Goal: Task Accomplishment & Management: Complete application form

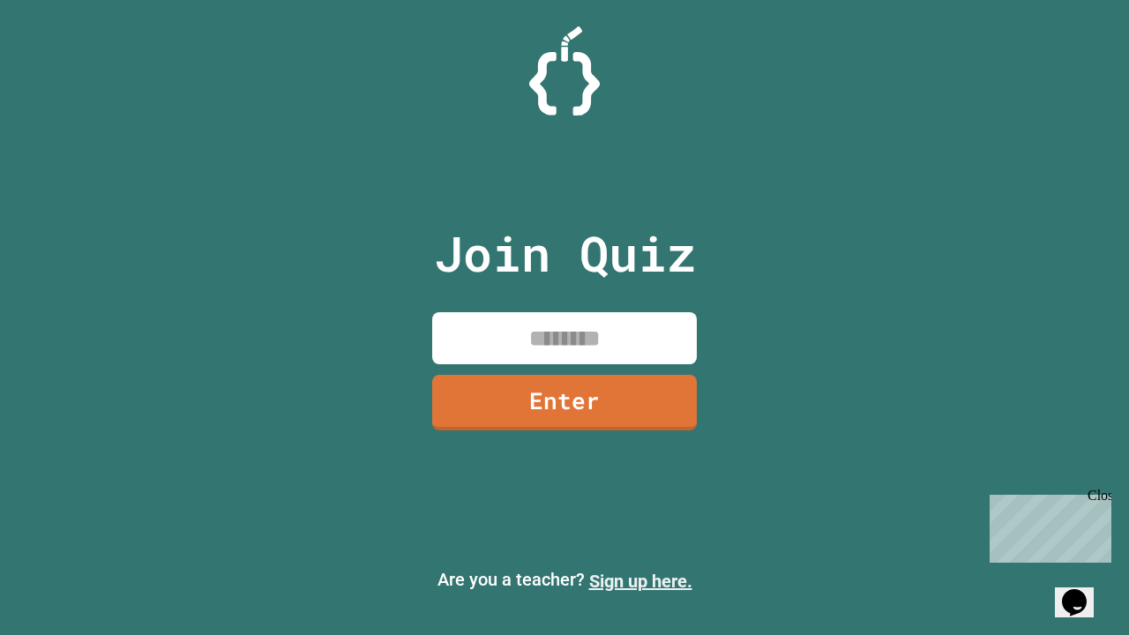
click at [640, 581] on link "Sign up here." at bounding box center [640, 581] width 103 height 21
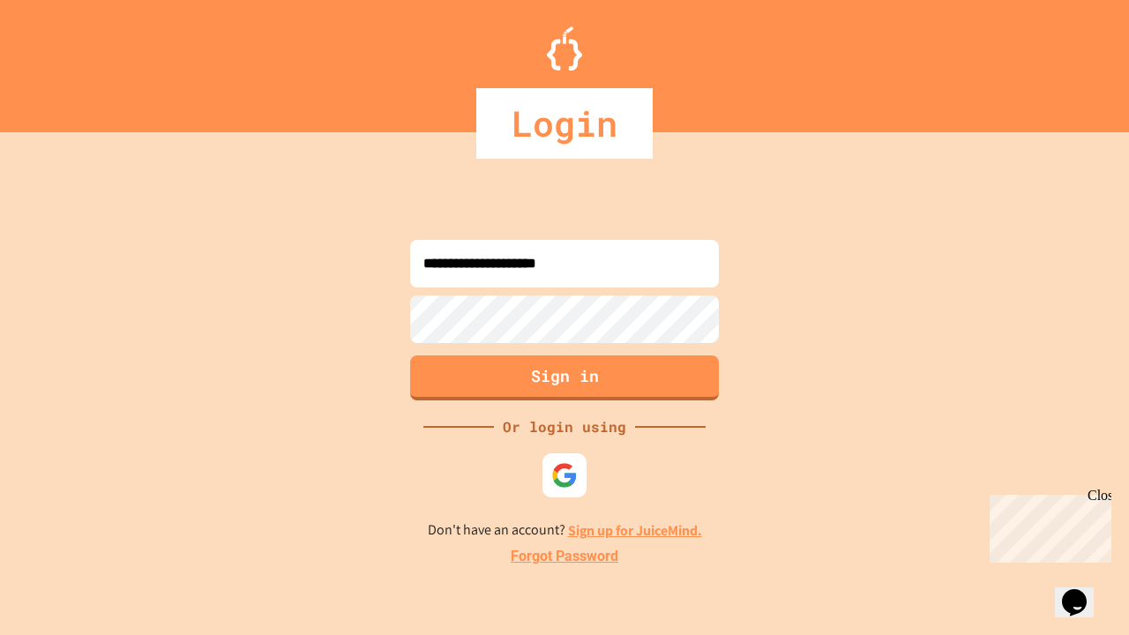
type input "**********"
